Goal: Transaction & Acquisition: Purchase product/service

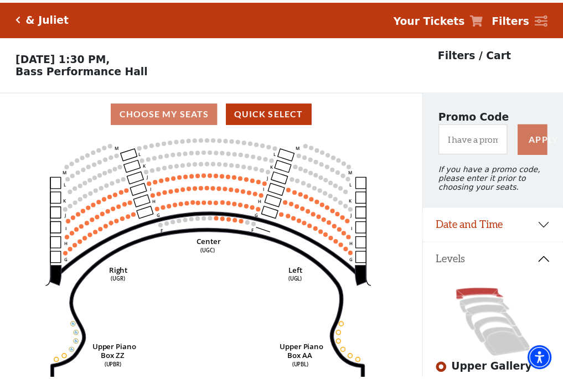
scroll to position [51, 0]
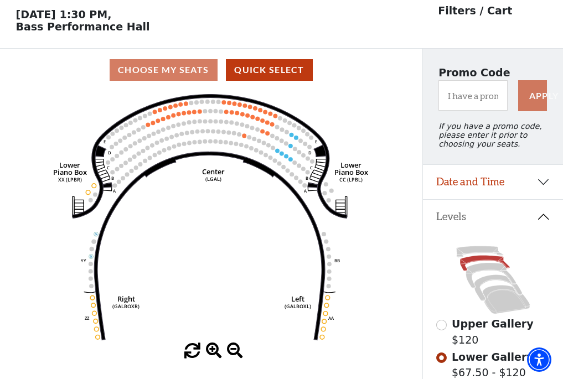
scroll to position [51, 0]
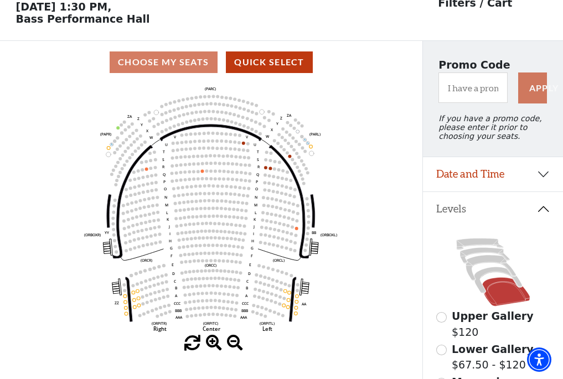
scroll to position [51, 0]
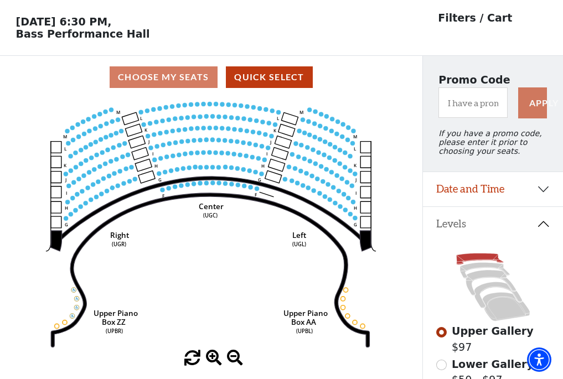
scroll to position [51, 0]
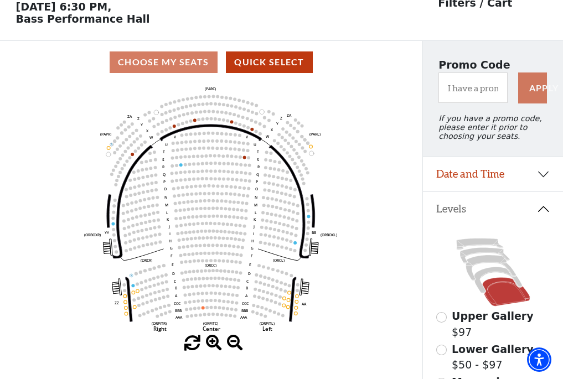
scroll to position [51, 0]
